Goal: Task Accomplishment & Management: Complete application form

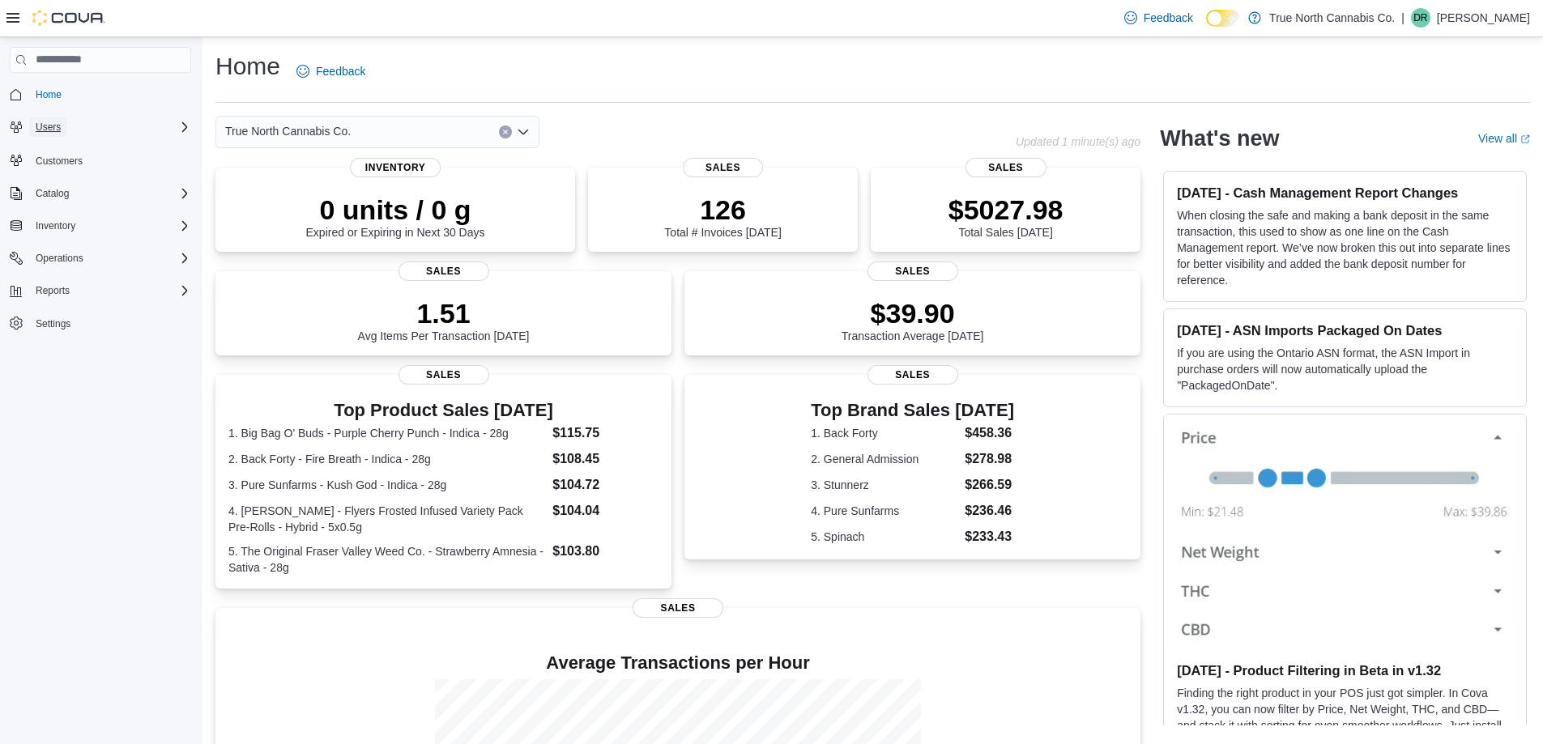
click at [51, 130] on span "Users" at bounding box center [48, 127] width 25 height 13
click at [63, 156] on div "Users" at bounding box center [107, 149] width 168 height 19
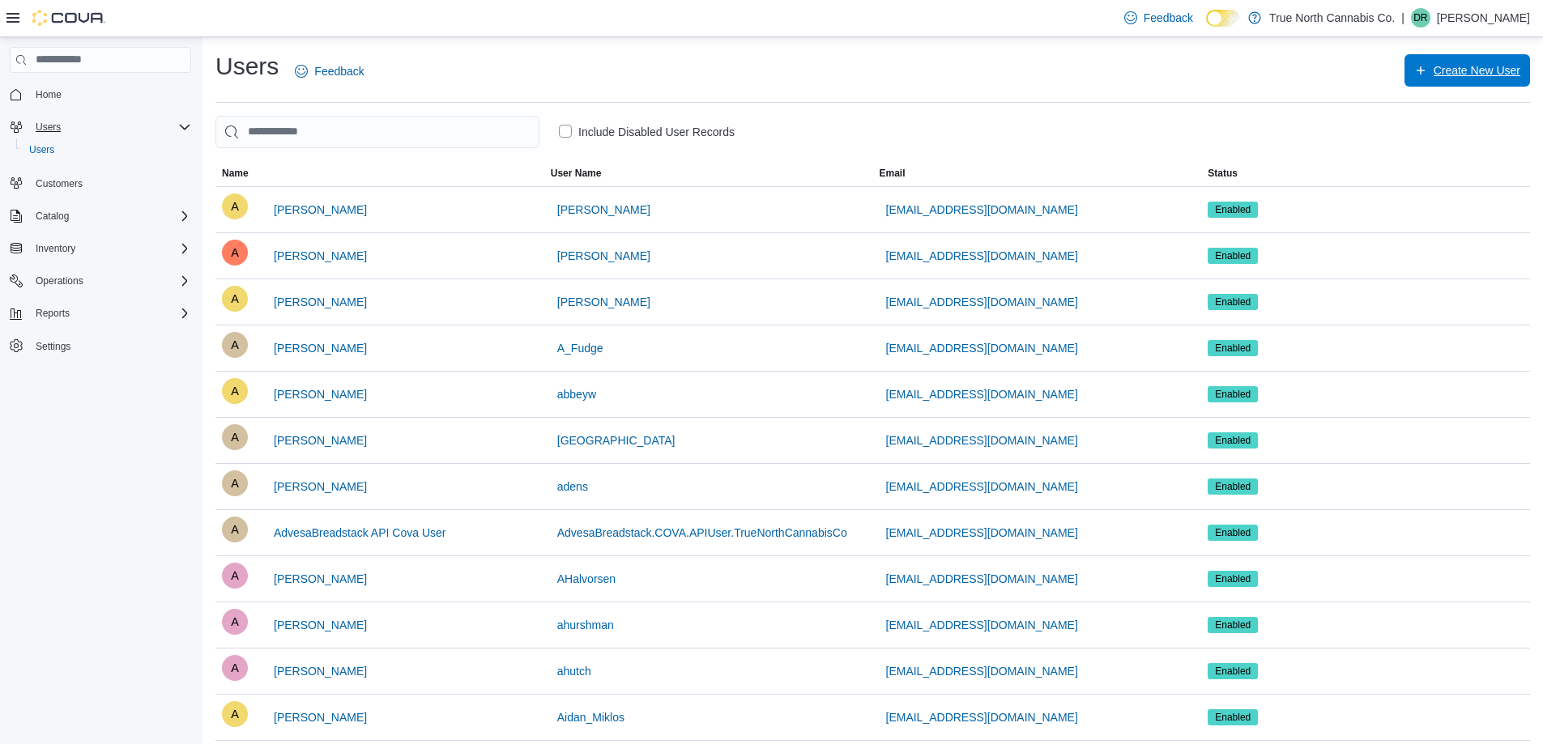
click at [1456, 78] on span "Create New User" at bounding box center [1477, 70] width 87 height 16
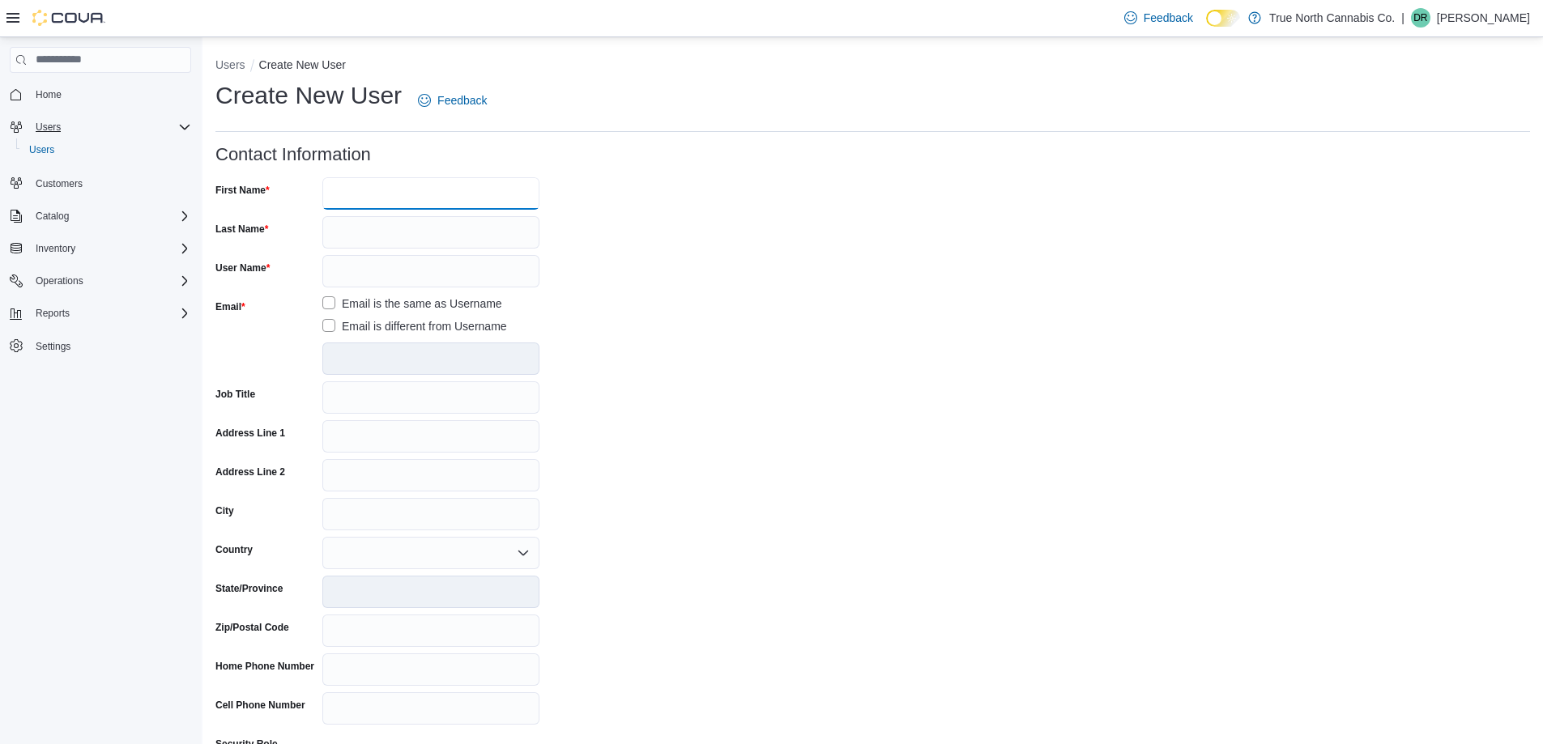
click at [415, 189] on input "First Name" at bounding box center [430, 193] width 217 height 32
type input "*"
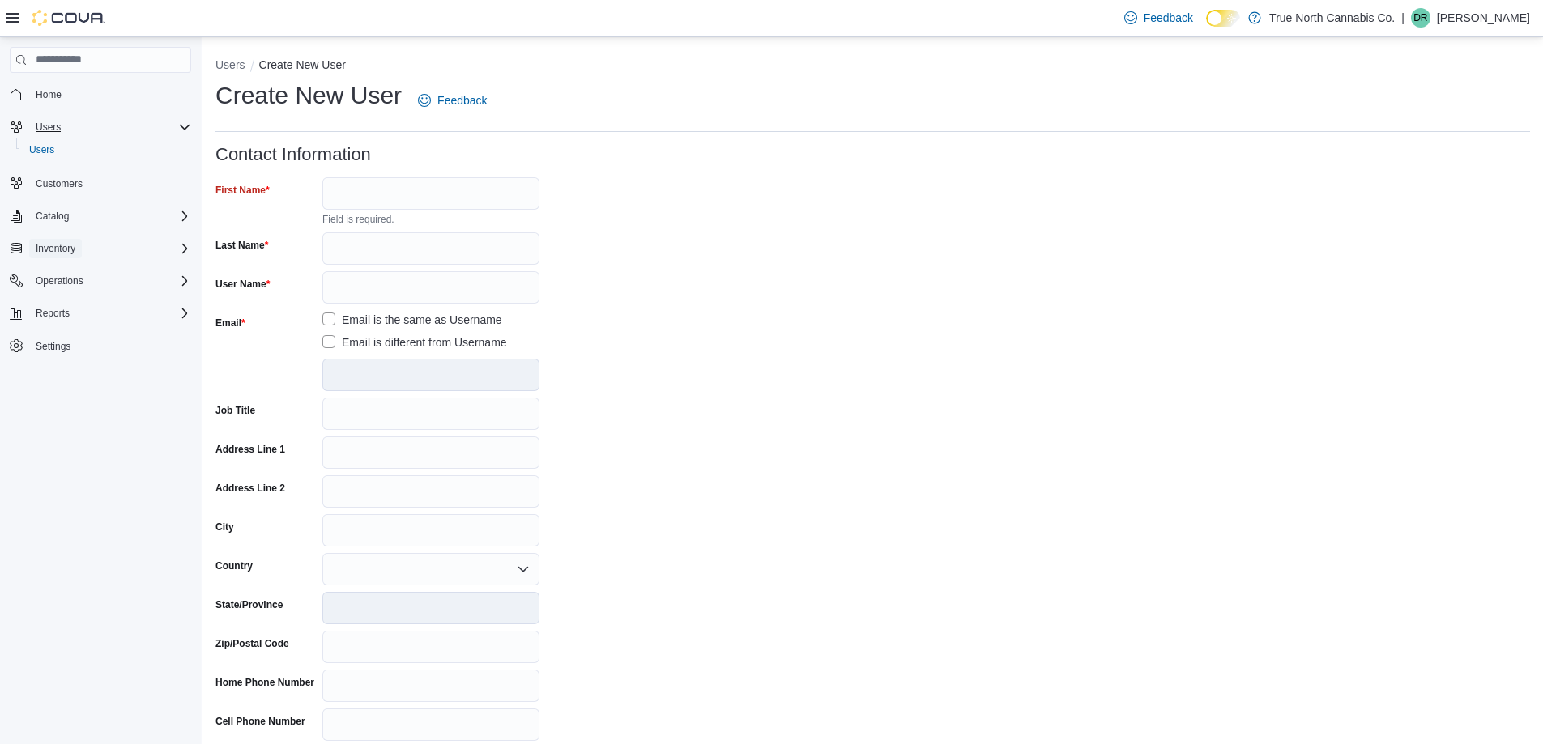
click at [45, 249] on span "Inventory" at bounding box center [56, 248] width 40 height 13
click at [52, 317] on span "Inventory Manager (Classic)" at bounding box center [96, 316] width 134 height 13
click at [57, 467] on span "Reports" at bounding box center [53, 472] width 34 height 13
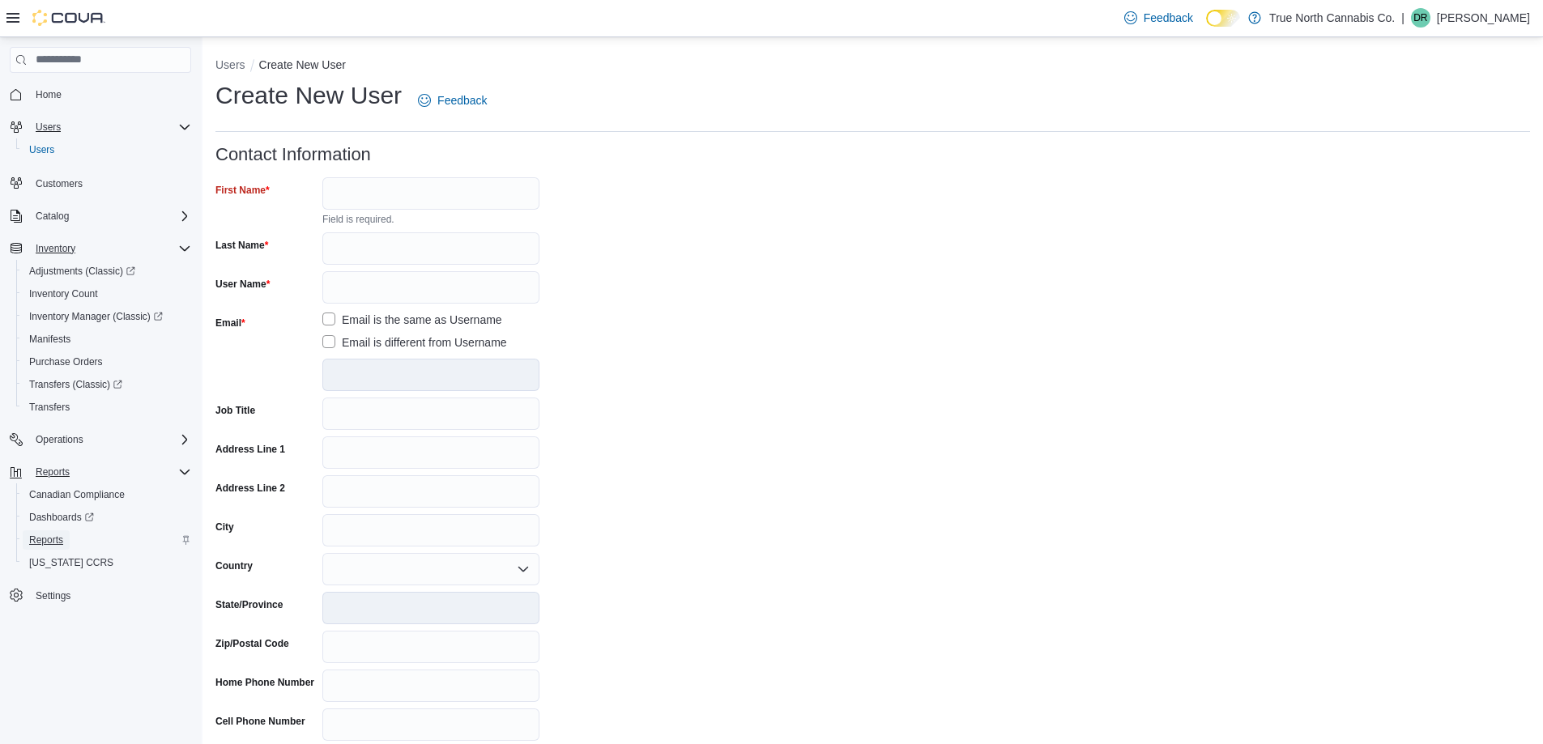
click at [58, 539] on span "Reports" at bounding box center [46, 540] width 34 height 13
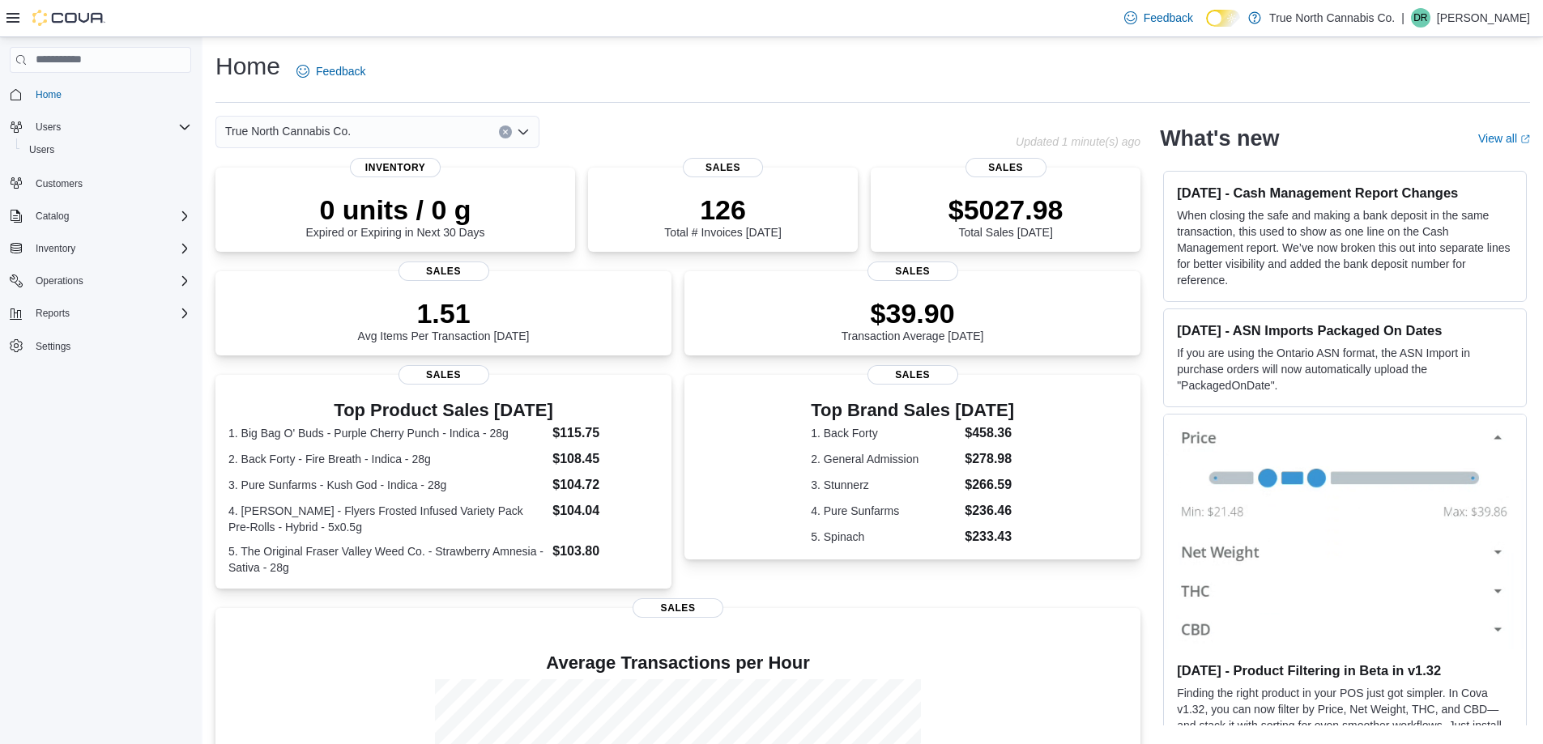
click at [1486, 18] on p "[PERSON_NAME]" at bounding box center [1483, 17] width 93 height 19
click at [1409, 164] on span "Sign Out" at bounding box center [1426, 158] width 44 height 16
